Goal: Navigation & Orientation: Find specific page/section

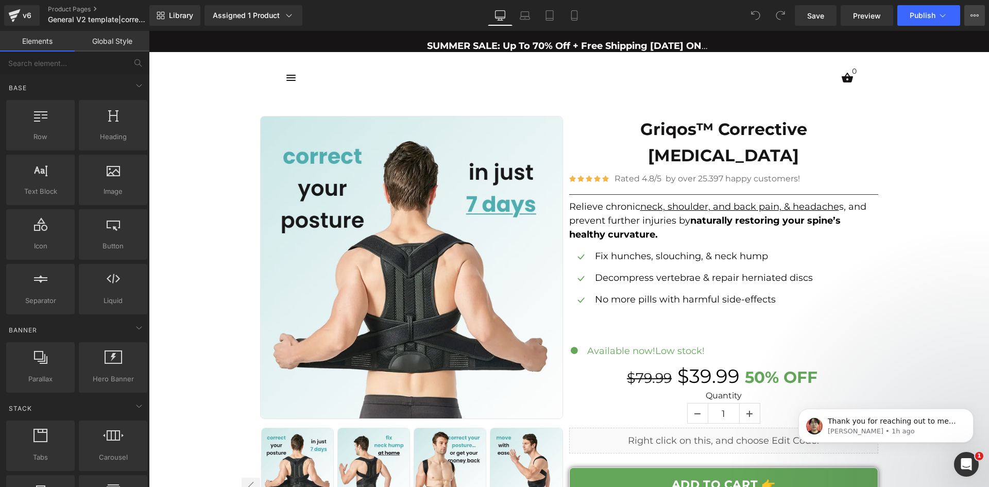
click at [975, 18] on icon at bounding box center [974, 15] width 8 height 8
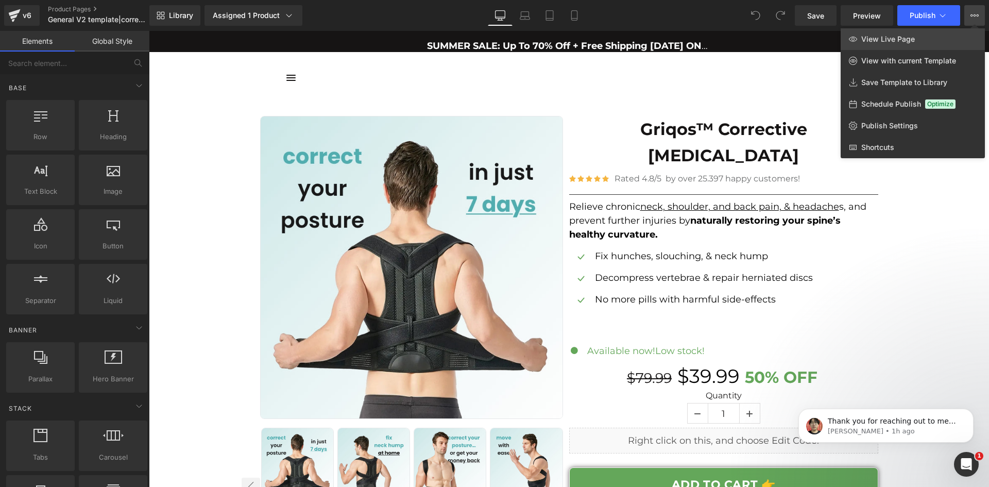
click at [880, 39] on span "View Live Page" at bounding box center [888, 38] width 54 height 9
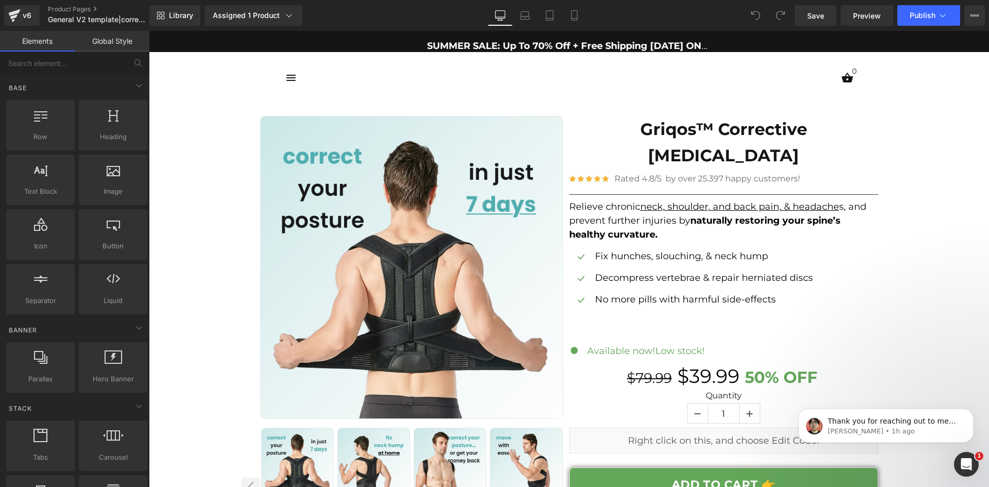
drag, startPoint x: 517, startPoint y: 45, endPoint x: 432, endPoint y: 43, distance: 86.0
drag, startPoint x: 432, startPoint y: 43, endPoint x: 384, endPoint y: 53, distance: 48.5
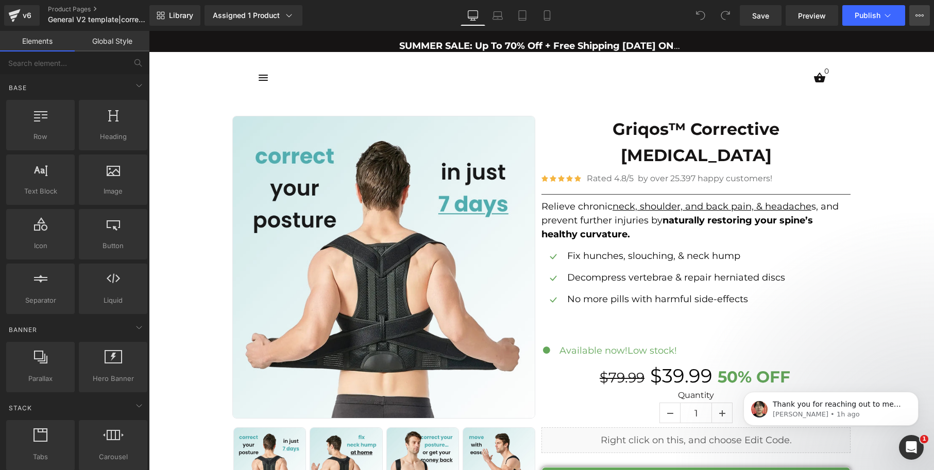
click at [924, 13] on button "View Live Page View with current Template Save Template to Library Schedule Pub…" at bounding box center [919, 15] width 21 height 21
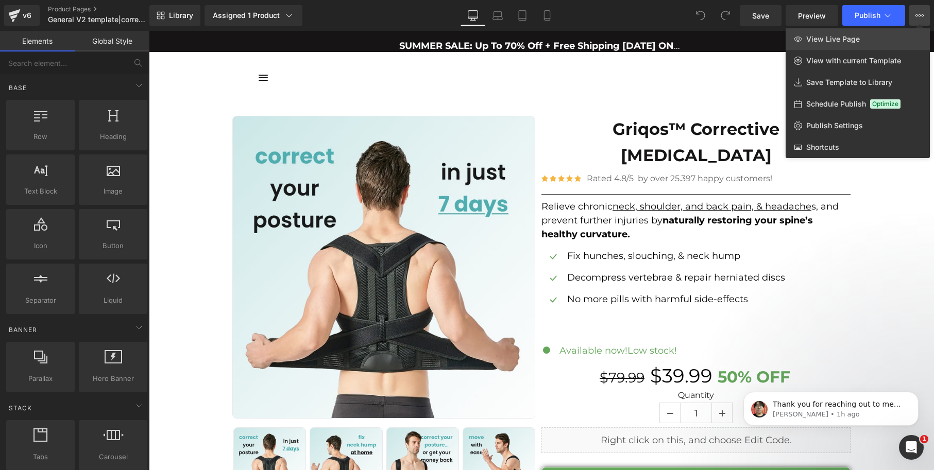
click at [844, 37] on span "View Live Page" at bounding box center [833, 38] width 54 height 9
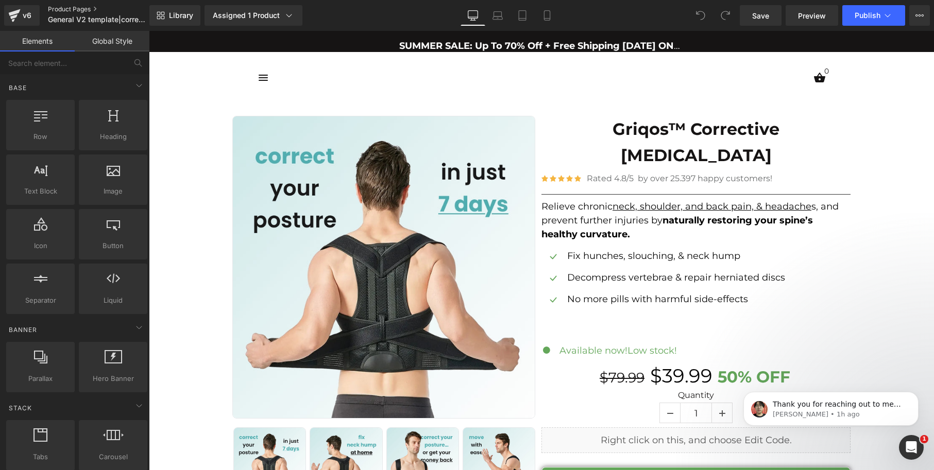
click at [65, 11] on link "Product Pages" at bounding box center [107, 9] width 118 height 8
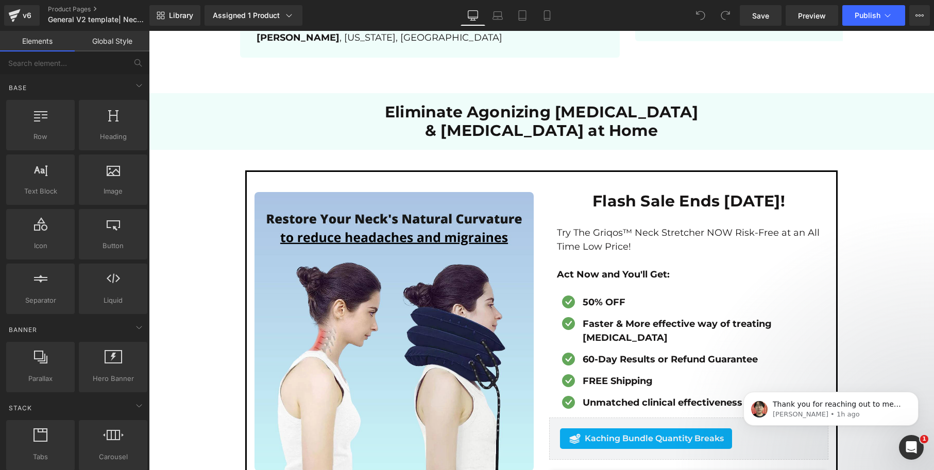
scroll to position [3906, 0]
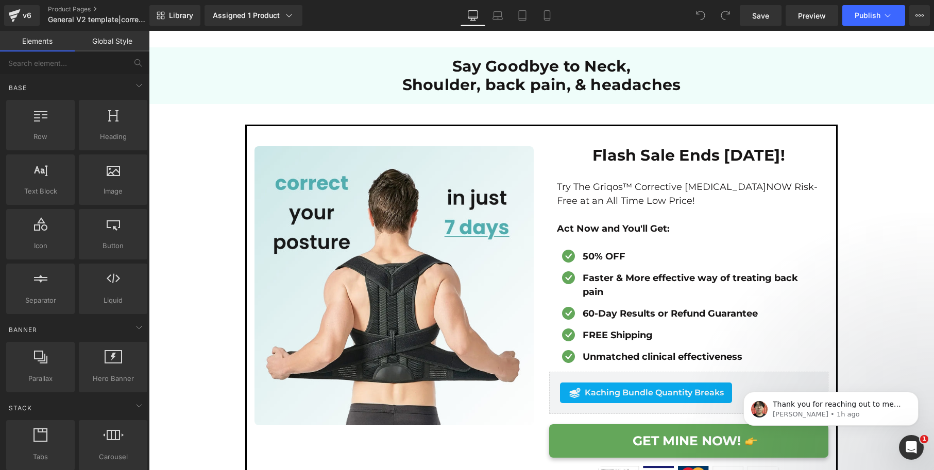
scroll to position [3336, 0]
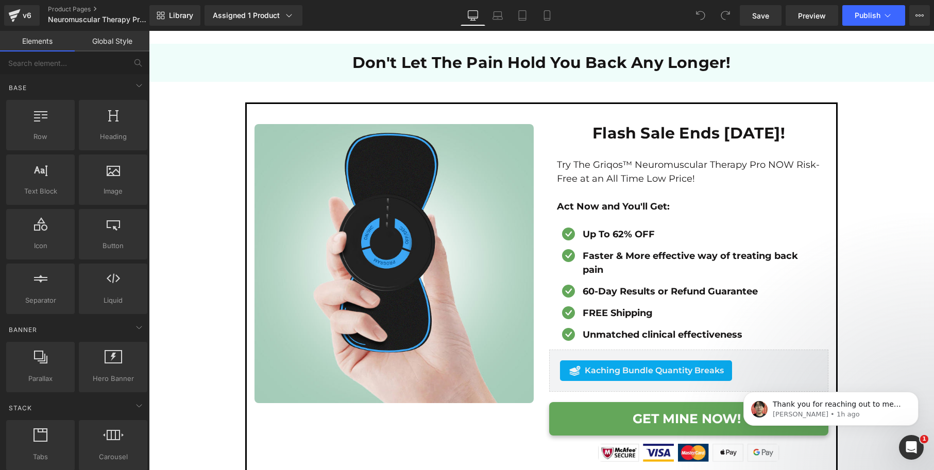
scroll to position [2564, 0]
